Goal: Information Seeking & Learning: Get advice/opinions

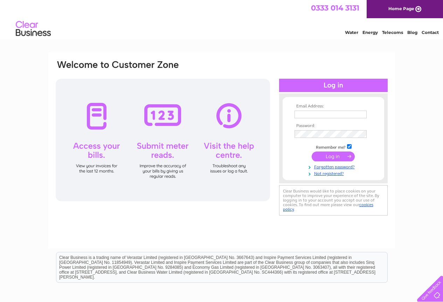
type input "[EMAIL_ADDRESS][DOMAIN_NAME]"
click at [334, 157] on input "submit" at bounding box center [333, 157] width 43 height 10
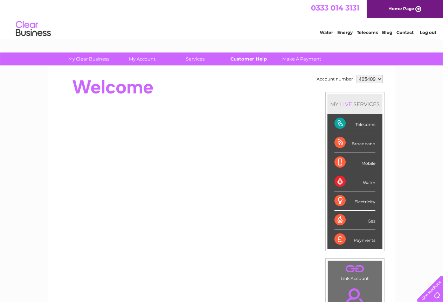
click at [254, 58] on link "Customer Help" at bounding box center [249, 59] width 58 height 13
click at [367, 128] on div "Telecoms" at bounding box center [354, 123] width 41 height 19
click at [366, 126] on div "Telecoms" at bounding box center [354, 123] width 41 height 19
click at [341, 122] on div "Telecoms" at bounding box center [354, 123] width 41 height 19
click at [360, 32] on link "Telecoms" at bounding box center [367, 32] width 21 height 5
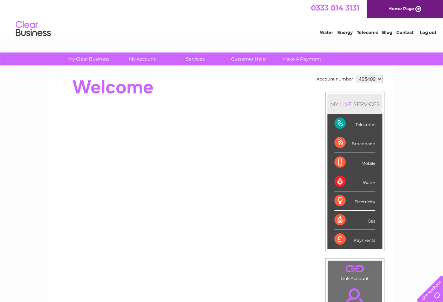
click at [361, 125] on div "Telecoms" at bounding box center [354, 123] width 41 height 19
click at [338, 125] on div "Telecoms" at bounding box center [354, 123] width 41 height 19
click at [364, 124] on div "Telecoms" at bounding box center [354, 123] width 41 height 19
click at [340, 124] on div "Telecoms" at bounding box center [354, 123] width 41 height 19
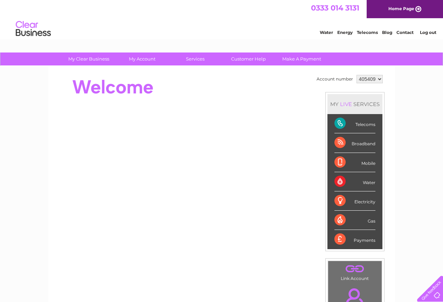
click at [340, 124] on div "Telecoms" at bounding box center [354, 123] width 41 height 19
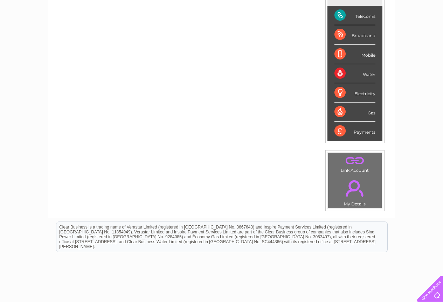
scroll to position [140, 0]
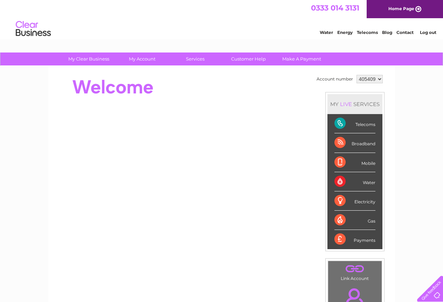
click at [346, 104] on div "LIVE" at bounding box center [346, 104] width 15 height 7
click at [261, 57] on link "Customer Help" at bounding box center [249, 59] width 58 height 13
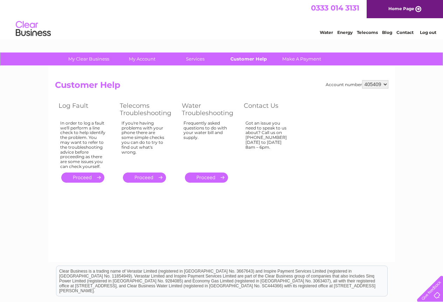
click at [254, 60] on link "Customer Help" at bounding box center [249, 59] width 58 height 13
